Goal: Task Accomplishment & Management: Manage account settings

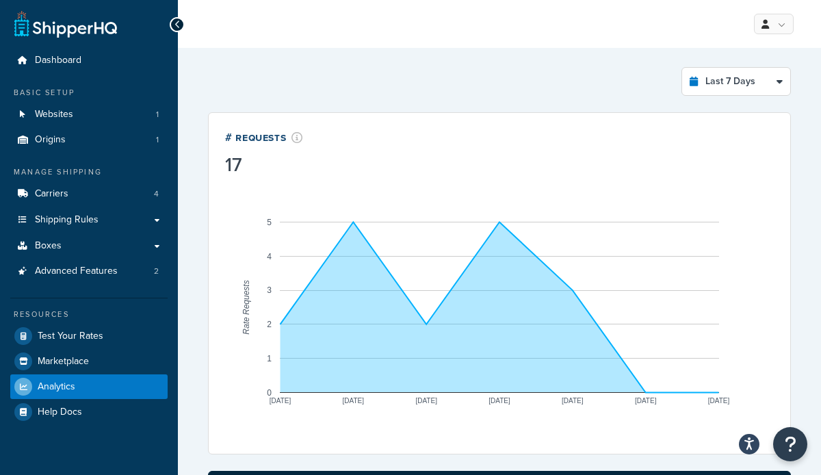
select select "last_7_days"
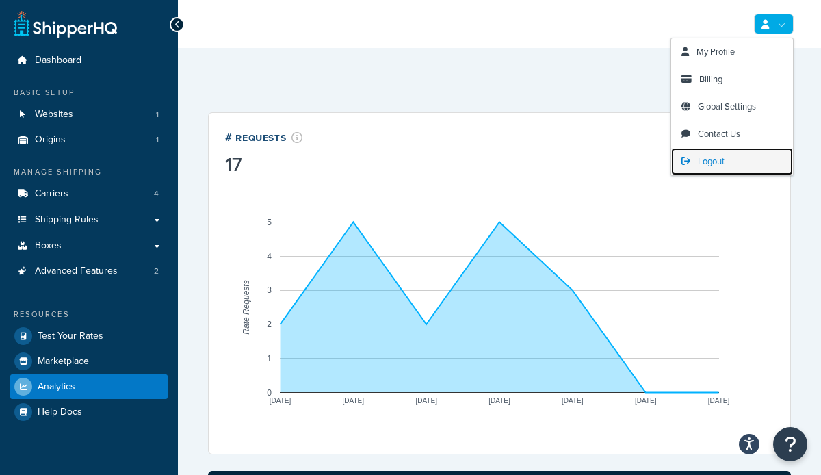
click at [702, 160] on span "Logout" at bounding box center [711, 161] width 27 height 13
click at [702, 159] on span "Logout" at bounding box center [711, 161] width 27 height 13
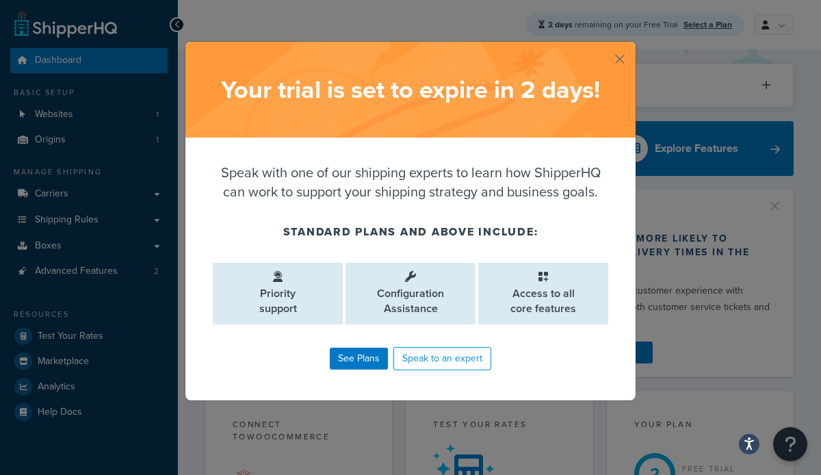
click at [632, 45] on button "button" at bounding box center [633, 43] width 3 height 3
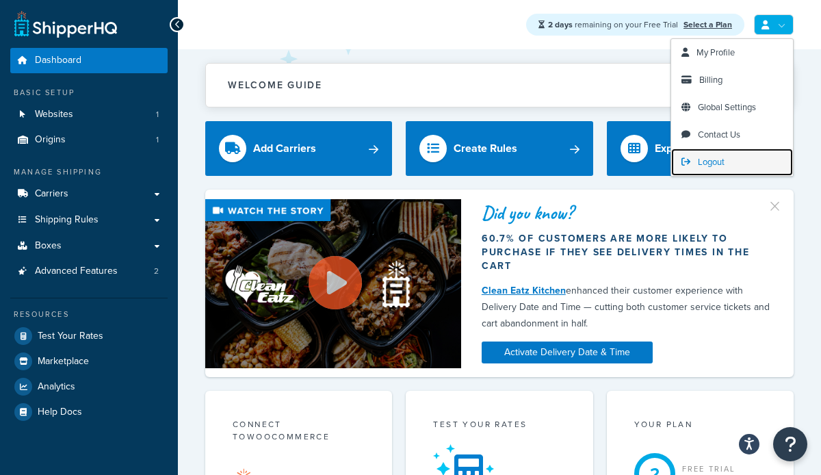
click at [711, 162] on span "Logout" at bounding box center [711, 161] width 27 height 13
